Goal: Information Seeking & Learning: Learn about a topic

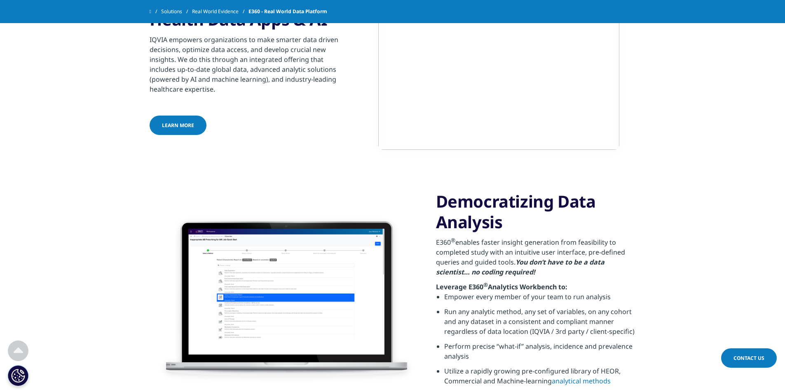
scroll to position [514, 0]
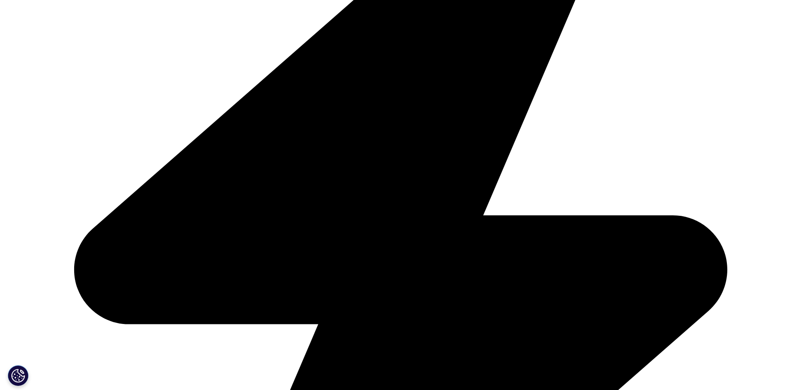
scroll to position [373, 0]
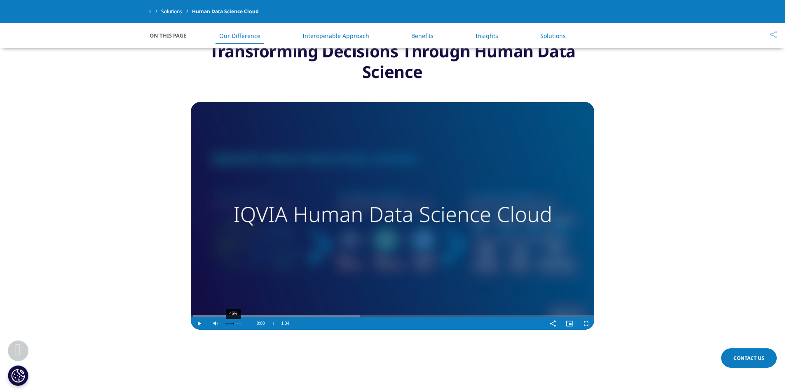
click at [233, 325] on div "46%" at bounding box center [233, 323] width 21 height 12
click at [316, 217] on video "Video Player" at bounding box center [393, 216] width 404 height 228
click at [228, 325] on div "17%" at bounding box center [233, 323] width 21 height 12
click at [590, 323] on span "Video Player" at bounding box center [586, 323] width 16 height 0
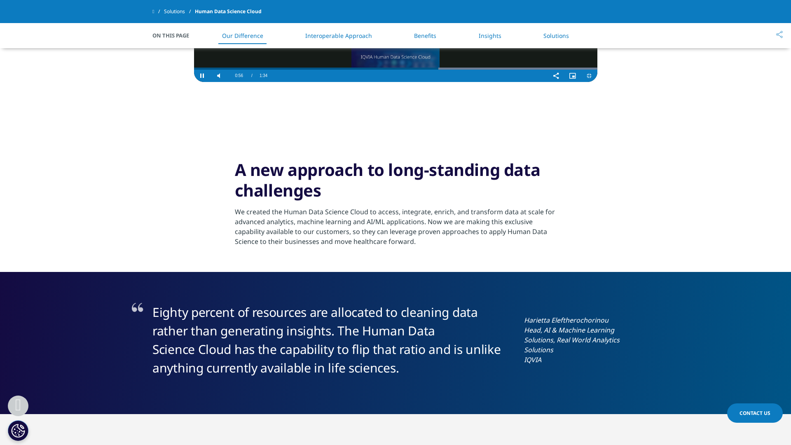
click at [472, 82] on video "Video Player" at bounding box center [396, 57] width 404 height 49
click at [456, 82] on video "Video Player" at bounding box center [396, 57] width 404 height 49
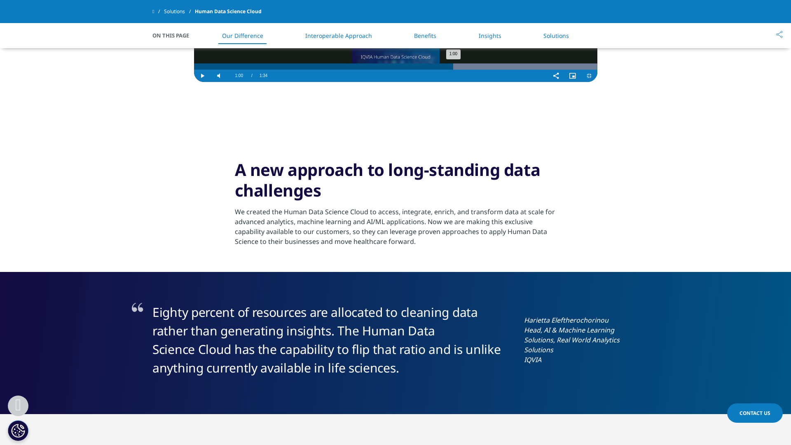
click at [542, 70] on div "Progress Bar" at bounding box center [438, 66] width 319 height 6
click at [785, 70] on div "1:11" at bounding box center [794, 66] width 0 height 6
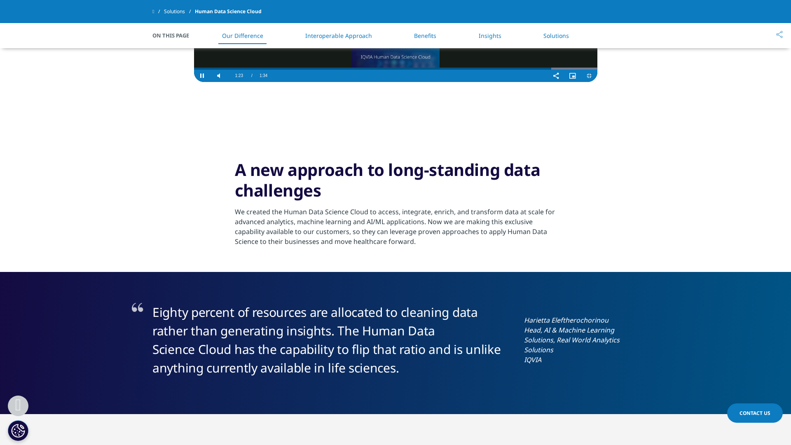
click at [359, 82] on video "Video Player" at bounding box center [396, 57] width 404 height 49
click at [598, 76] on span "Video Player" at bounding box center [589, 76] width 16 height 0
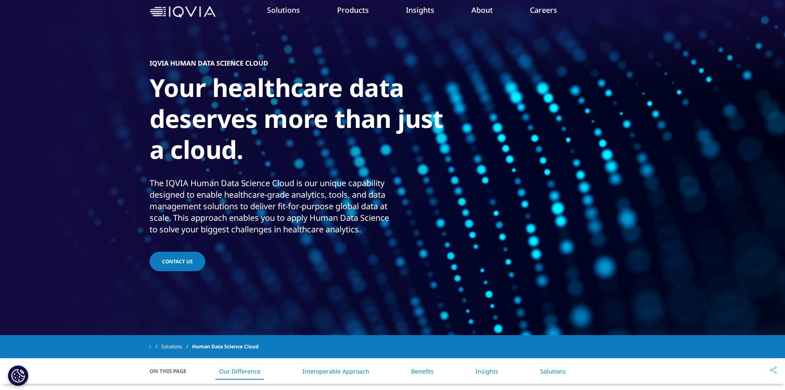
scroll to position [0, 0]
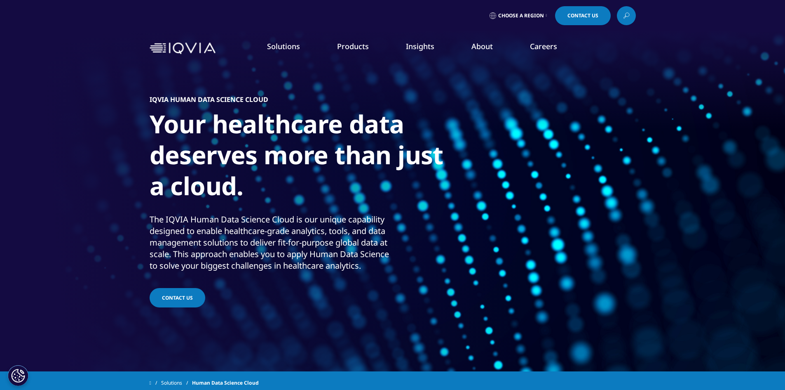
click at [177, 42] on img at bounding box center [183, 48] width 66 height 12
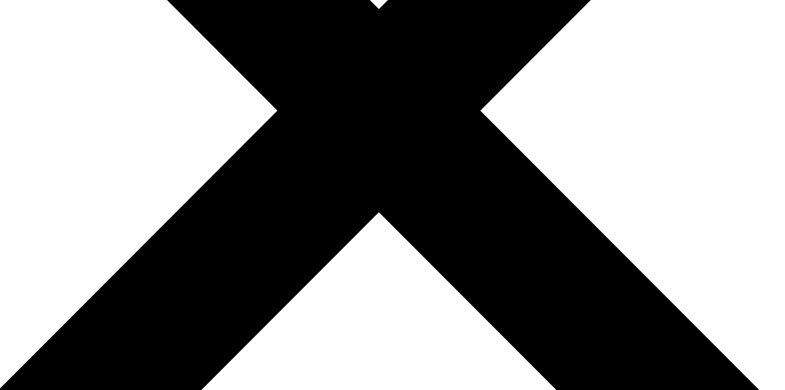
scroll to position [253, 0]
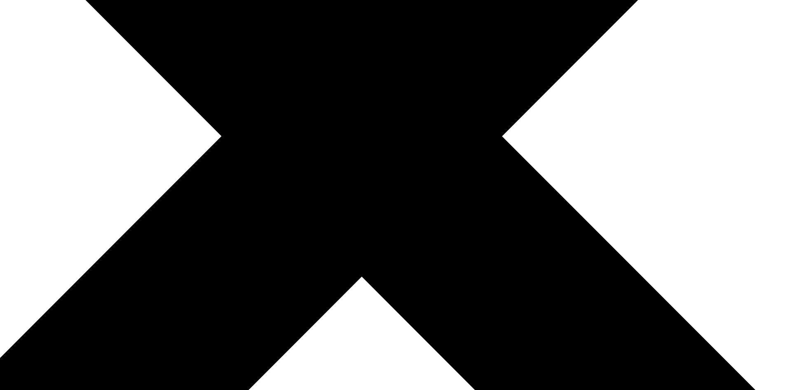
drag, startPoint x: 243, startPoint y: 97, endPoint x: 341, endPoint y: 112, distance: 99.2
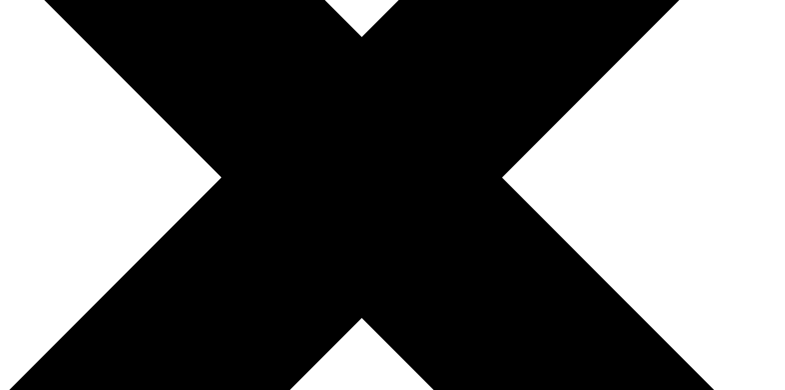
drag, startPoint x: 242, startPoint y: 112, endPoint x: 350, endPoint y: 120, distance: 107.5
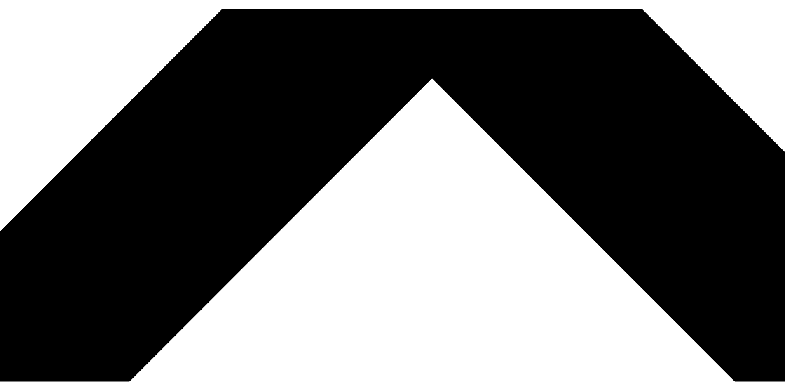
scroll to position [253, 0]
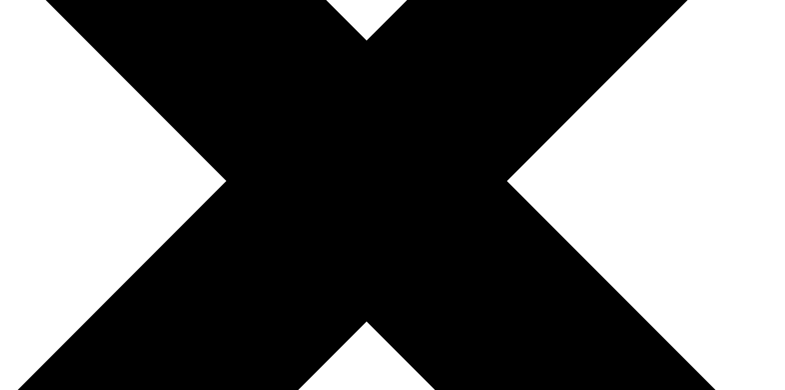
drag, startPoint x: 335, startPoint y: 172, endPoint x: 417, endPoint y: 184, distance: 83.3
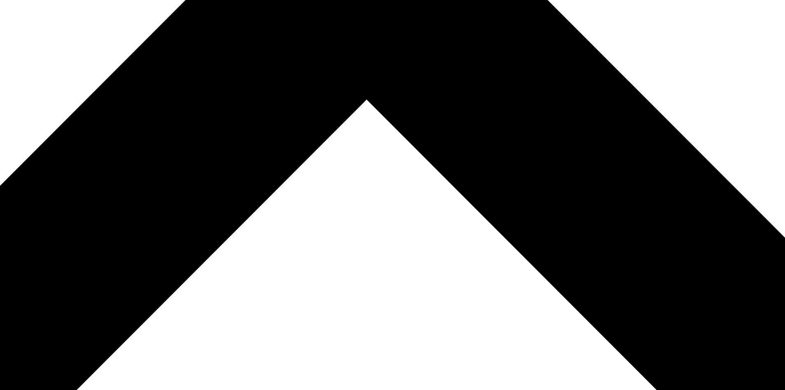
scroll to position [265, 0]
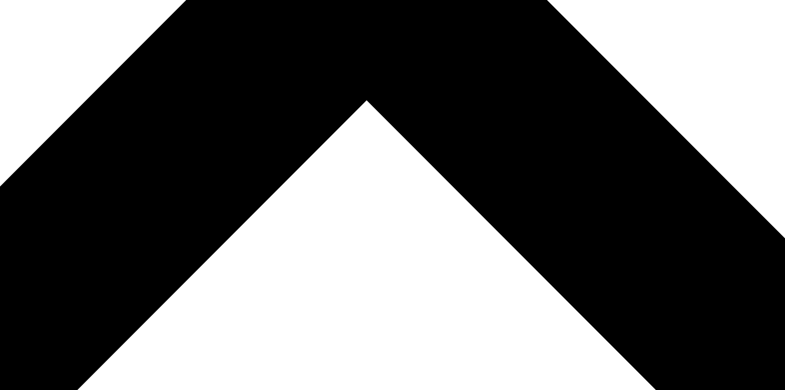
drag, startPoint x: 285, startPoint y: 209, endPoint x: 345, endPoint y: 217, distance: 60.3
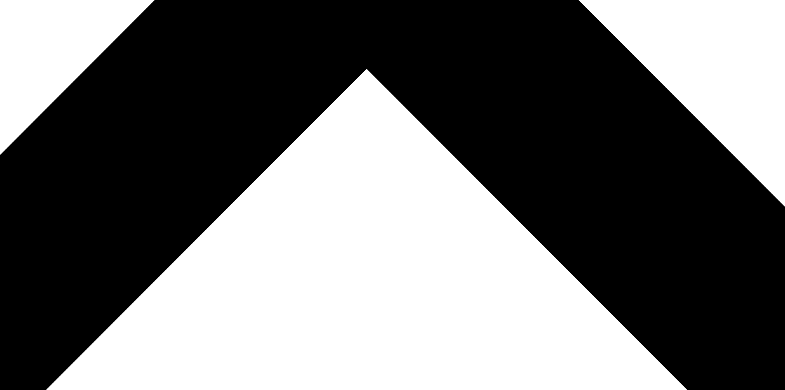
drag, startPoint x: 286, startPoint y: 266, endPoint x: 375, endPoint y: 274, distance: 89.4
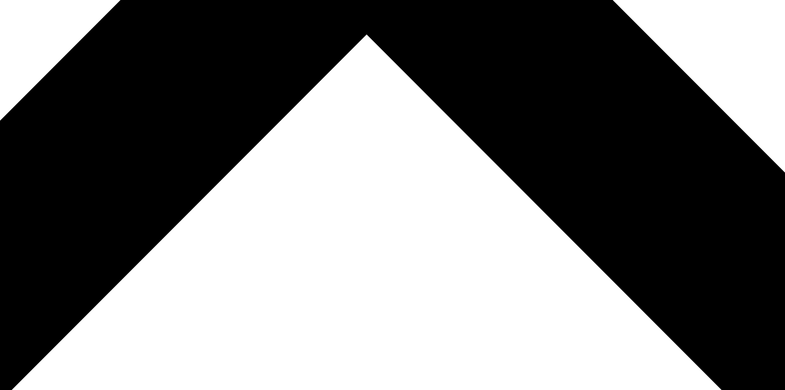
scroll to position [303, 0]
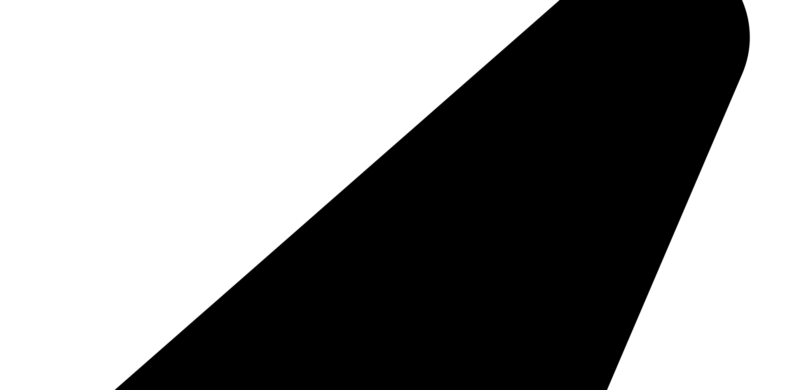
drag, startPoint x: 308, startPoint y: 253, endPoint x: 379, endPoint y: 283, distance: 76.6
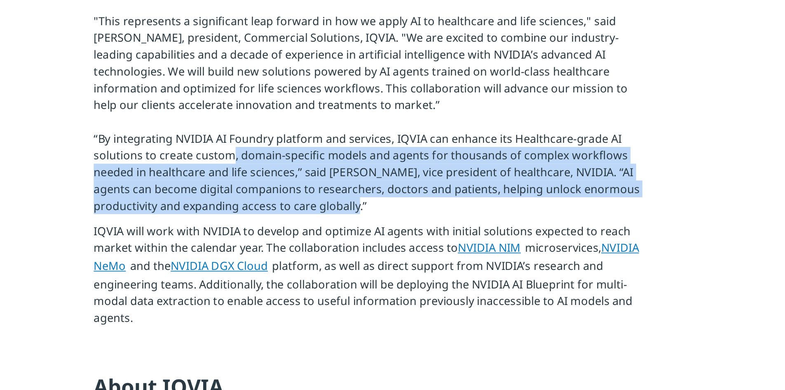
click at [379, 283] on p "RESEARCH TRIANGLE PARK, N.C. – January 13, 2025 – IQVIA (NYSE:IQV), a leading g…" at bounding box center [393, 145] width 322 height 292
click at [336, 289] on p "RESEARCH TRIANGLE PARK, N.C. – January 13, 2025 – IQVIA (NYSE:IQV), a leading g…" at bounding box center [393, 145] width 322 height 292
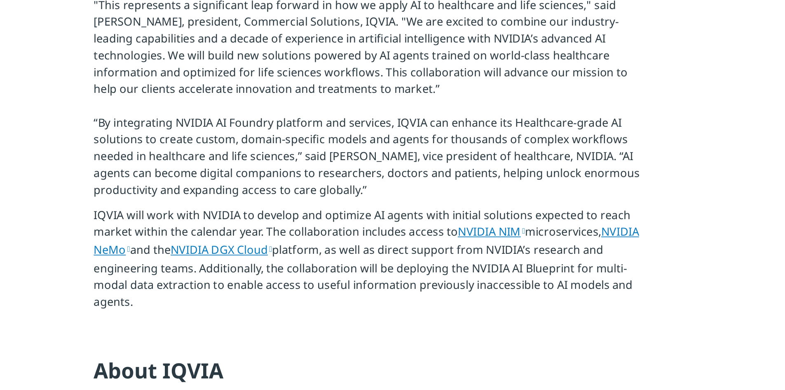
scroll to position [314, 0]
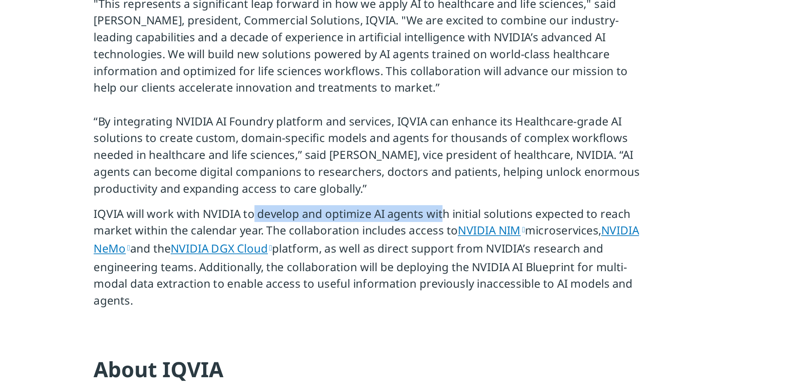
drag, startPoint x: 324, startPoint y: 283, endPoint x: 435, endPoint y: 287, distance: 111.0
click at [435, 287] on p "IQVIA will work with NVIDIA to develop and optimize AI agents with initial solu…" at bounding box center [393, 314] width 322 height 66
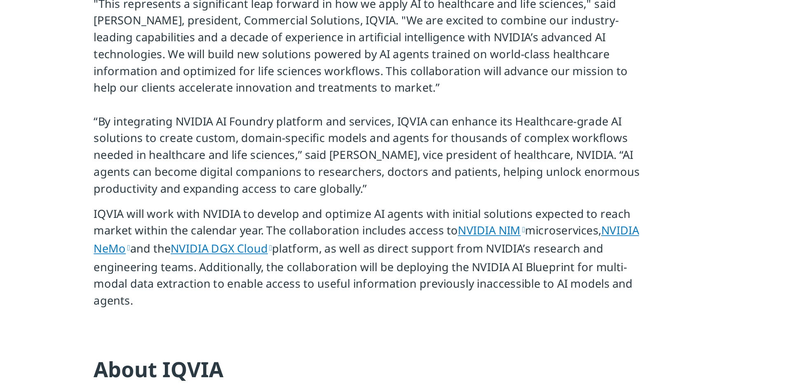
click at [455, 288] on p "IQVIA will work with NVIDIA to develop and optimize AI agents with initial solu…" at bounding box center [393, 314] width 322 height 66
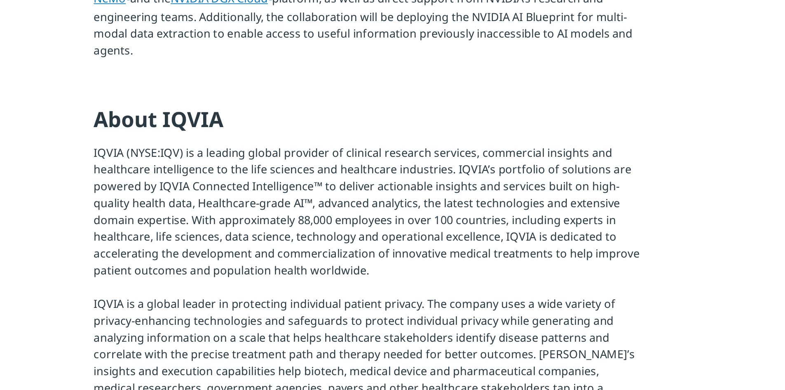
scroll to position [460, 0]
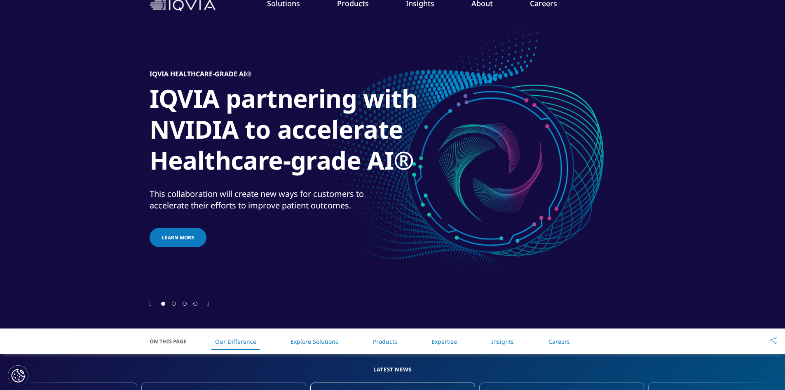
click at [211, 305] on div at bounding box center [393, 303] width 486 height 8
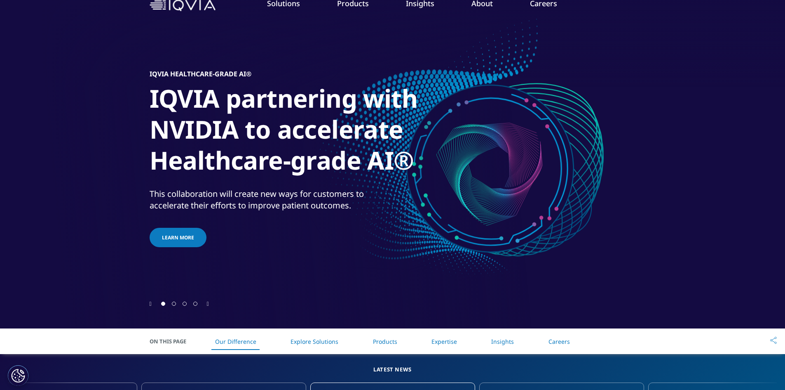
click at [209, 303] on icon "Next slide" at bounding box center [208, 304] width 2 height 6
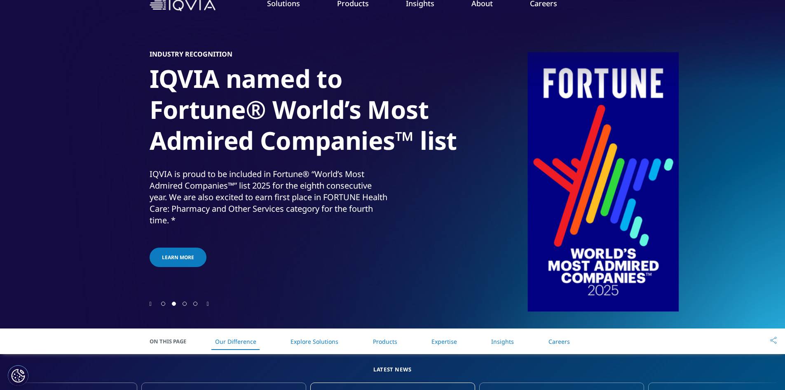
click at [209, 303] on icon "Next slide" at bounding box center [208, 304] width 2 height 6
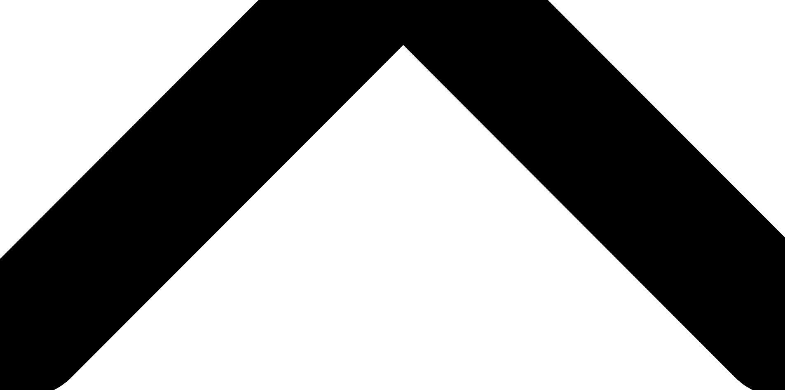
scroll to position [398, 0]
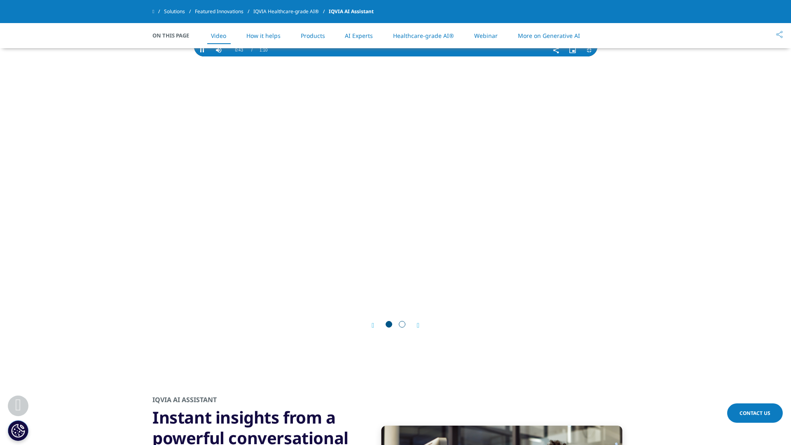
click at [526, 56] on video "Video Player" at bounding box center [396, 36] width 404 height 40
click at [470, 56] on video "Video Player" at bounding box center [396, 36] width 404 height 40
click at [194, 56] on video "Video Player" at bounding box center [396, 36] width 404 height 40
click at [218, 56] on video "Video Player" at bounding box center [396, 36] width 404 height 40
click at [406, 56] on video "Video Player" at bounding box center [396, 36] width 404 height 40
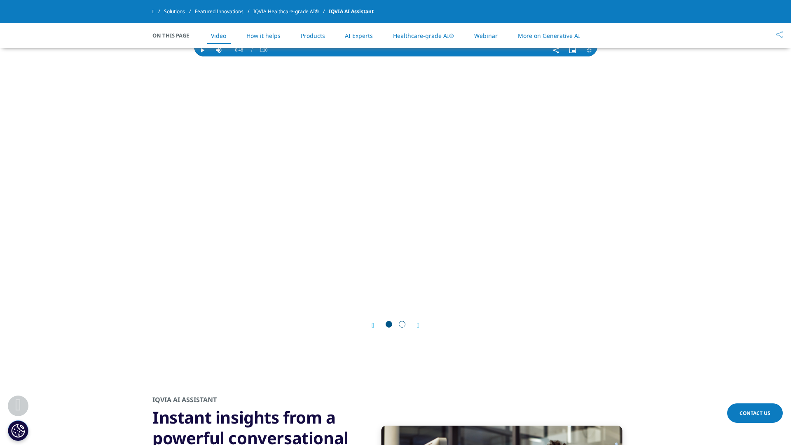
click at [406, 56] on video "Video Player" at bounding box center [396, 36] width 404 height 40
click at [373, 56] on video "Video Player" at bounding box center [396, 36] width 404 height 40
click at [533, 56] on video "Video Player" at bounding box center [396, 36] width 404 height 40
click at [214, 44] on div "0:01" at bounding box center [214, 41] width 0 height 6
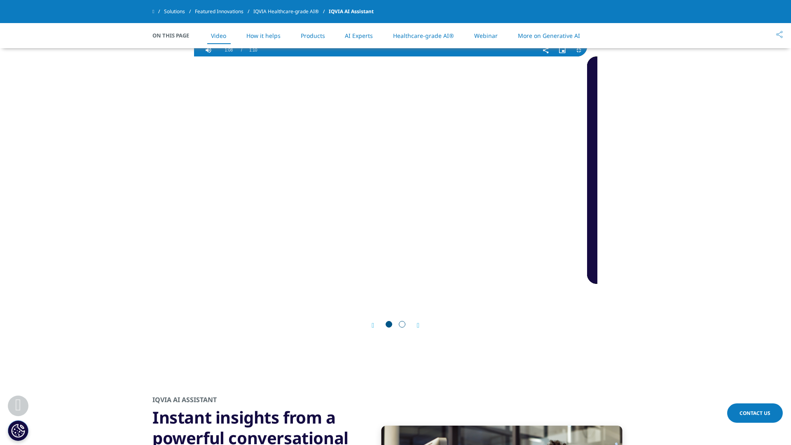
click at [184, 44] on div "Loaded : 100.00% 0:01 1:08" at bounding box center [386, 41] width 404 height 6
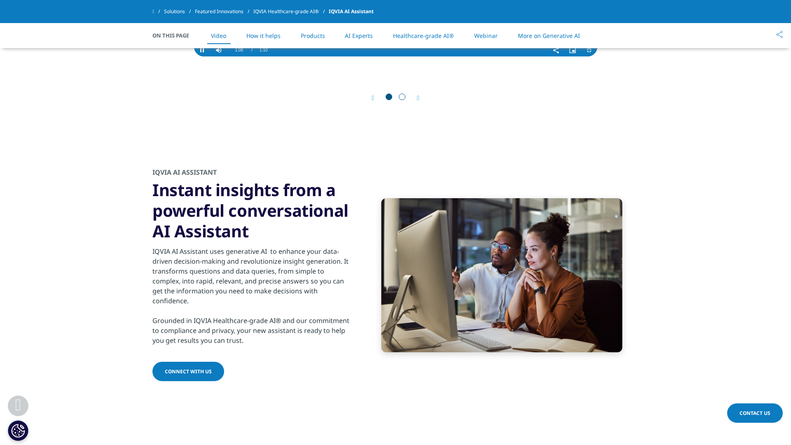
click at [200, 44] on div "0:00" at bounding box center [200, 41] width 0 height 6
drag, startPoint x: 260, startPoint y: 283, endPoint x: 314, endPoint y: 277, distance: 54.4
click at [260, 56] on video "Video Player" at bounding box center [396, 36] width 404 height 40
click at [579, 56] on video "Video Player" at bounding box center [396, 36] width 404 height 40
click at [437, 56] on video "Video Player" at bounding box center [396, 36] width 404 height 40
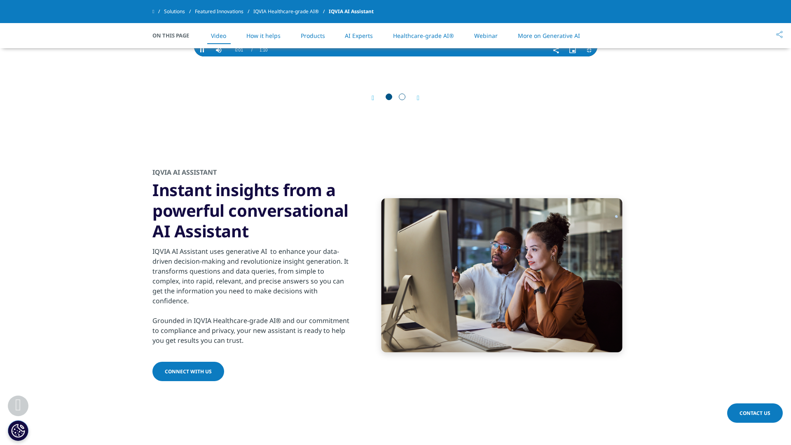
click at [437, 56] on video "Video Player" at bounding box center [396, 36] width 404 height 40
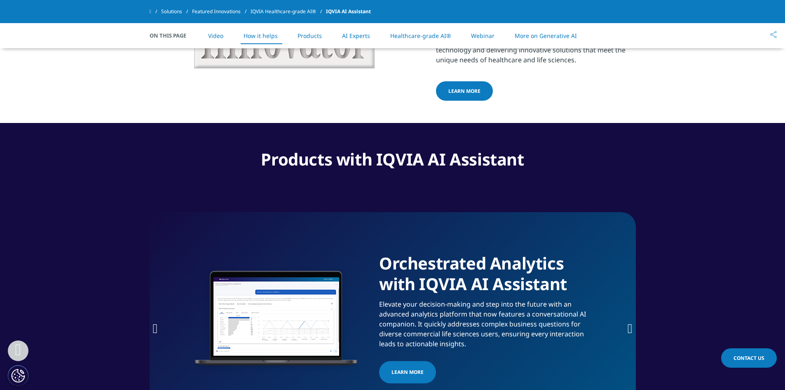
scroll to position [963, 0]
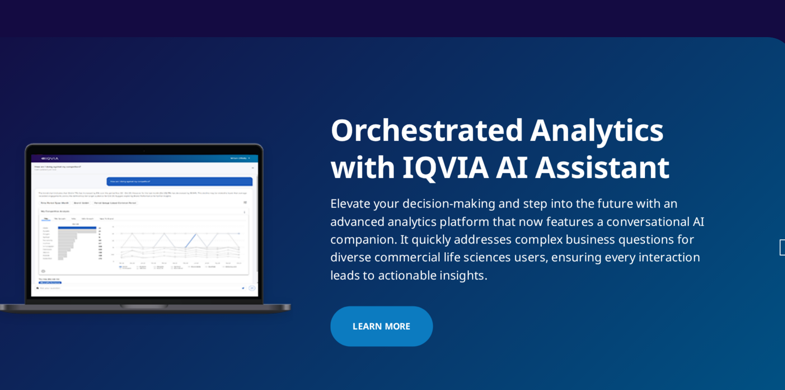
click at [297, 244] on img "1 / 4" at bounding box center [276, 241] width 165 height 223
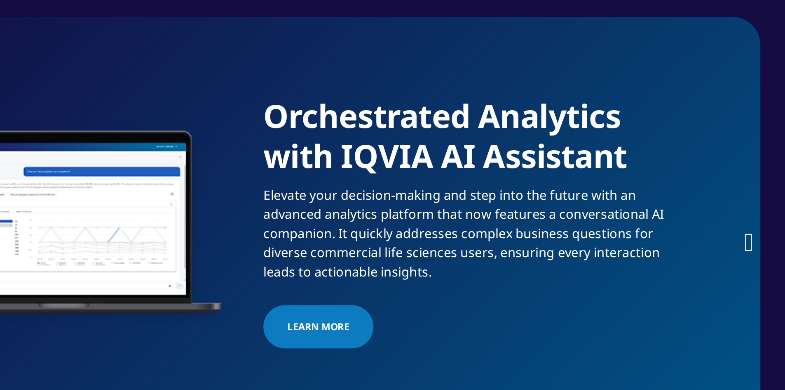
click at [630, 244] on icon "Next slide" at bounding box center [630, 250] width 5 height 13
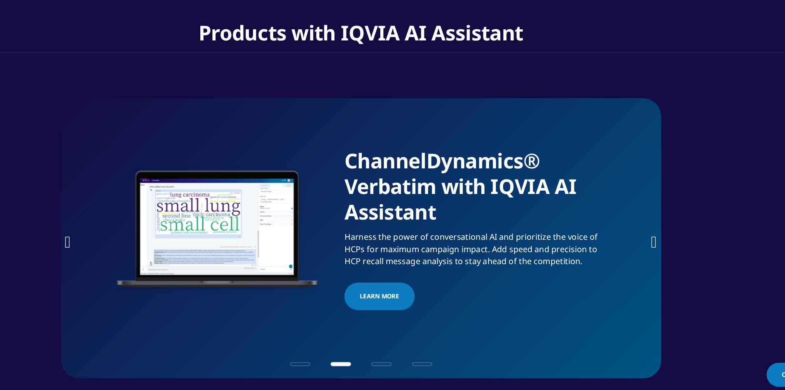
click at [629, 244] on icon "Next slide" at bounding box center [630, 250] width 5 height 13
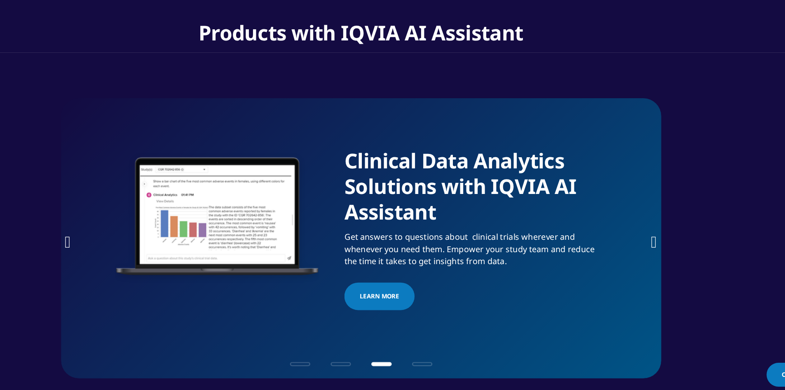
click at [628, 244] on icon "Next slide" at bounding box center [630, 250] width 5 height 13
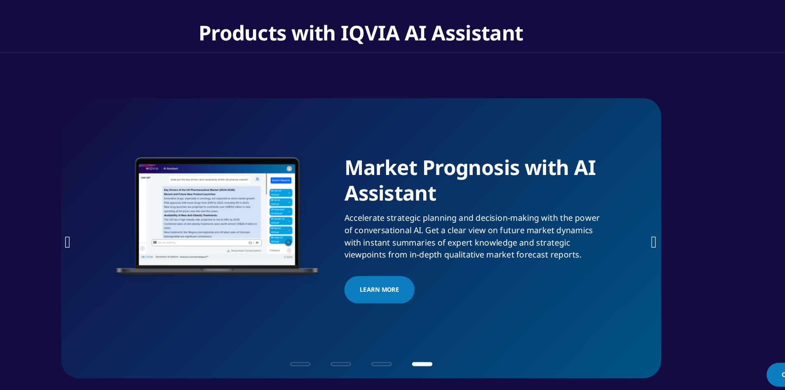
click at [630, 244] on icon "Next slide" at bounding box center [630, 250] width 5 height 13
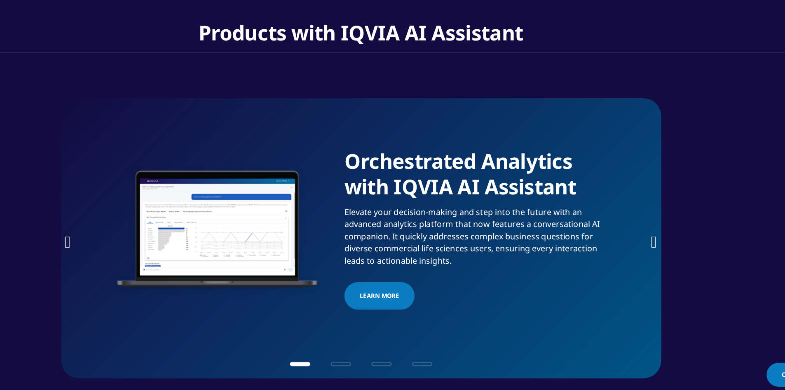
click at [630, 244] on icon "Next slide" at bounding box center [630, 250] width 5 height 13
